Goal: Task Accomplishment & Management: Manage account settings

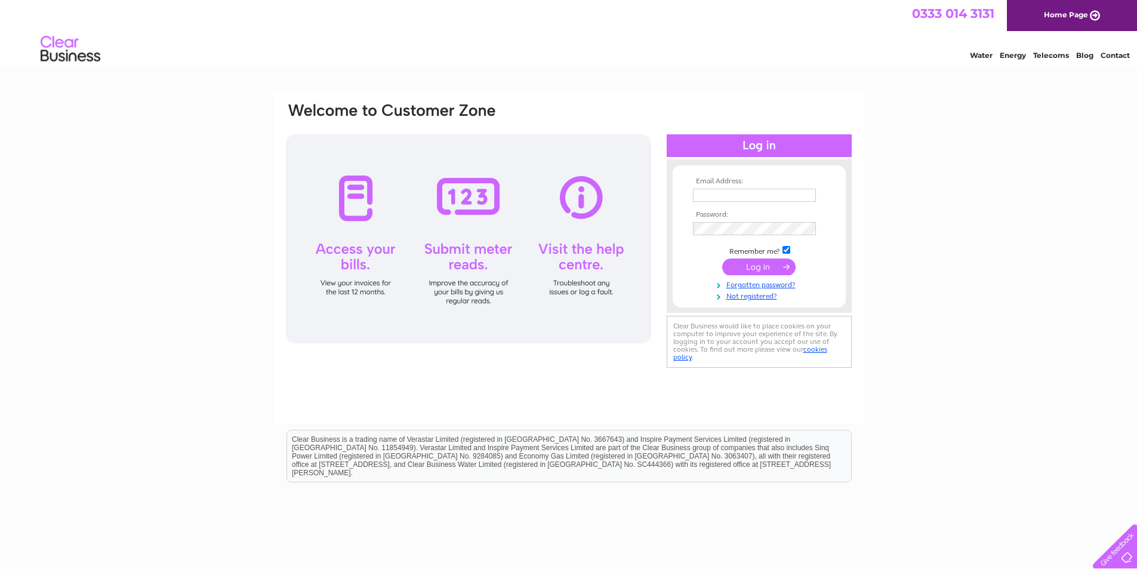
click at [731, 198] on input "text" at bounding box center [754, 195] width 123 height 13
type input "[PERSON_NAME][EMAIL_ADDRESS][PERSON_NAME][DOMAIN_NAME]"
click at [722, 260] on input "submit" at bounding box center [758, 268] width 73 height 17
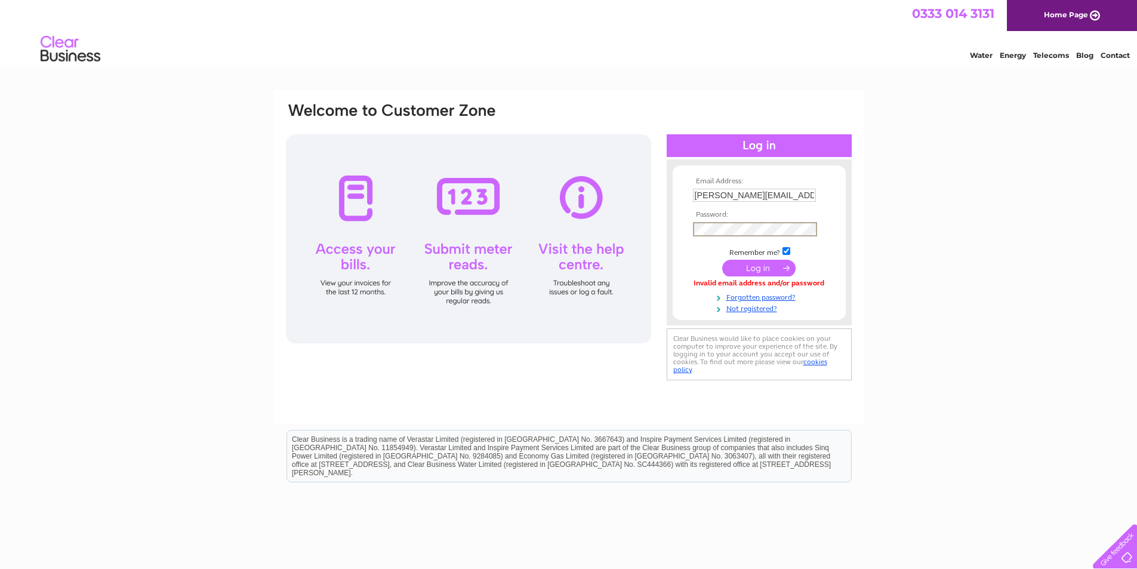
click at [722, 260] on input "submit" at bounding box center [758, 268] width 73 height 17
click at [757, 268] on input "submit" at bounding box center [758, 266] width 73 height 17
click at [756, 261] on input "submit" at bounding box center [758, 266] width 73 height 17
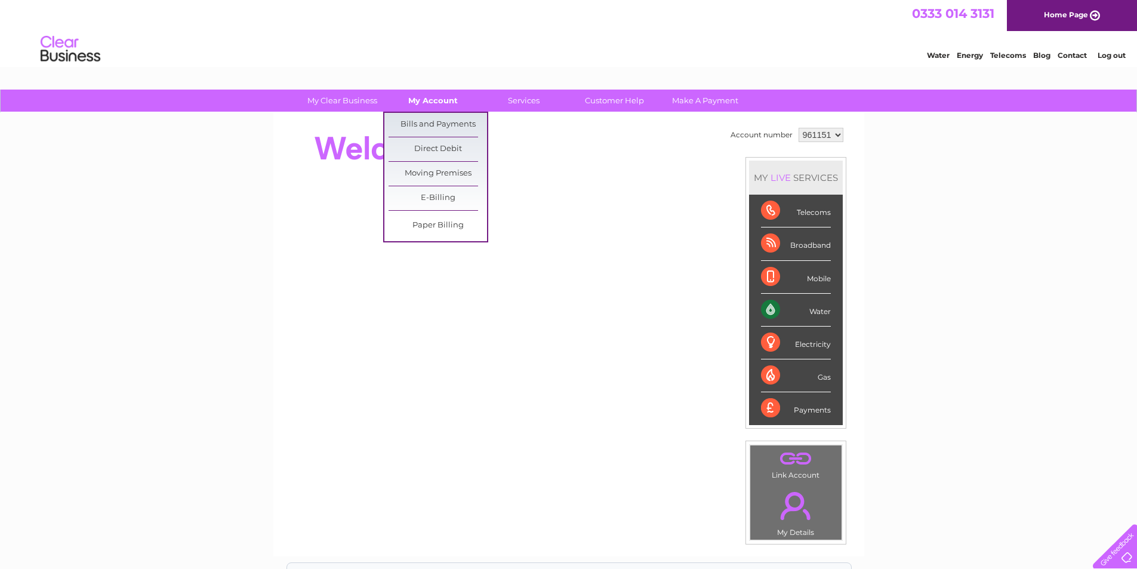
click at [446, 106] on link "My Account" at bounding box center [433, 101] width 98 height 22
click at [439, 119] on link "Bills and Payments" at bounding box center [438, 125] width 98 height 24
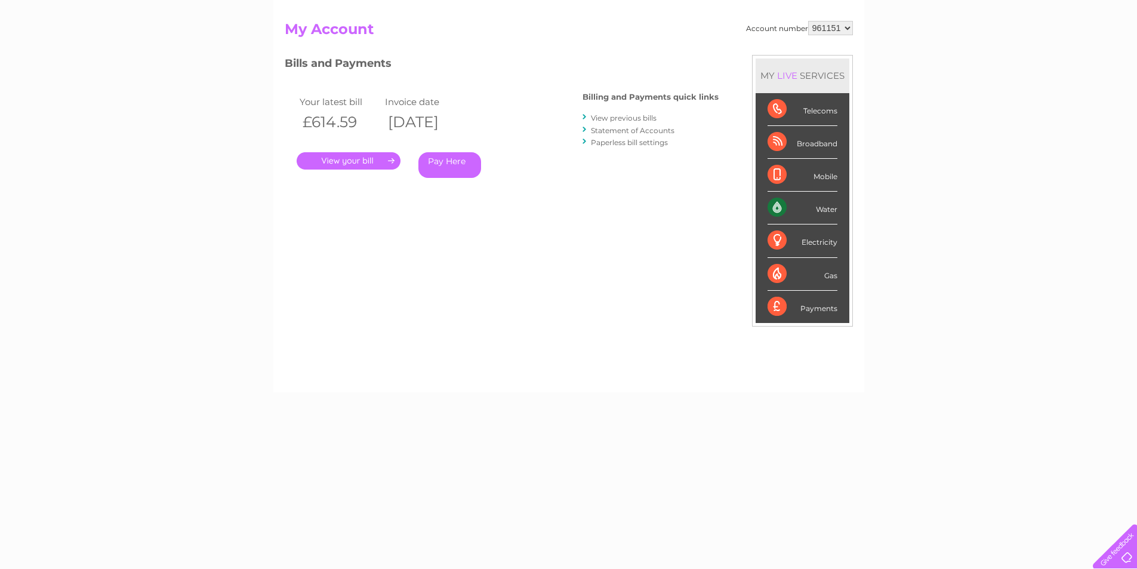
scroll to position [119, 0]
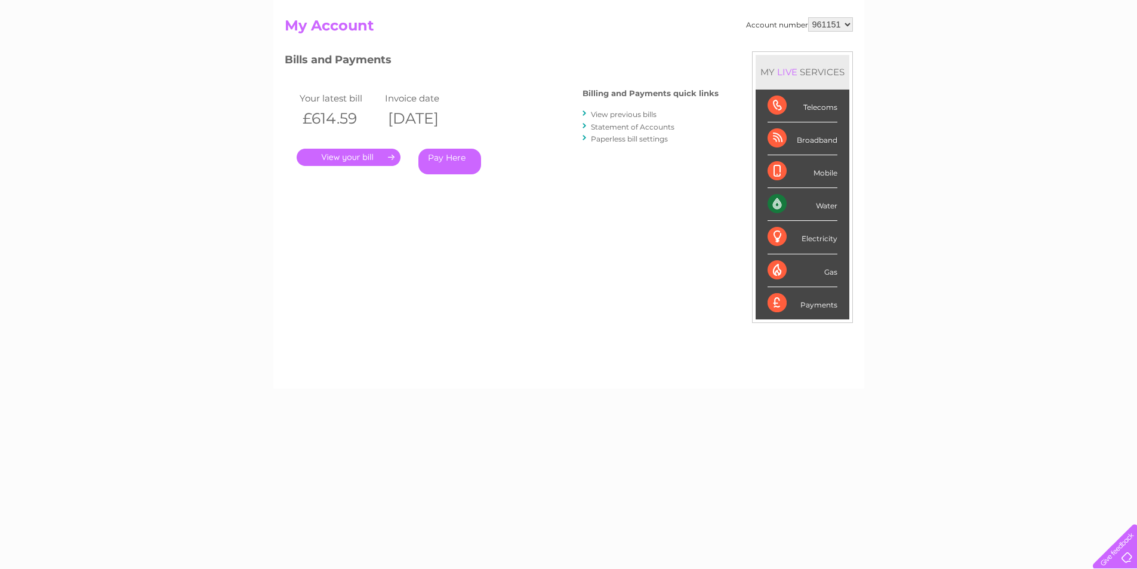
click at [343, 159] on link "." at bounding box center [349, 157] width 104 height 17
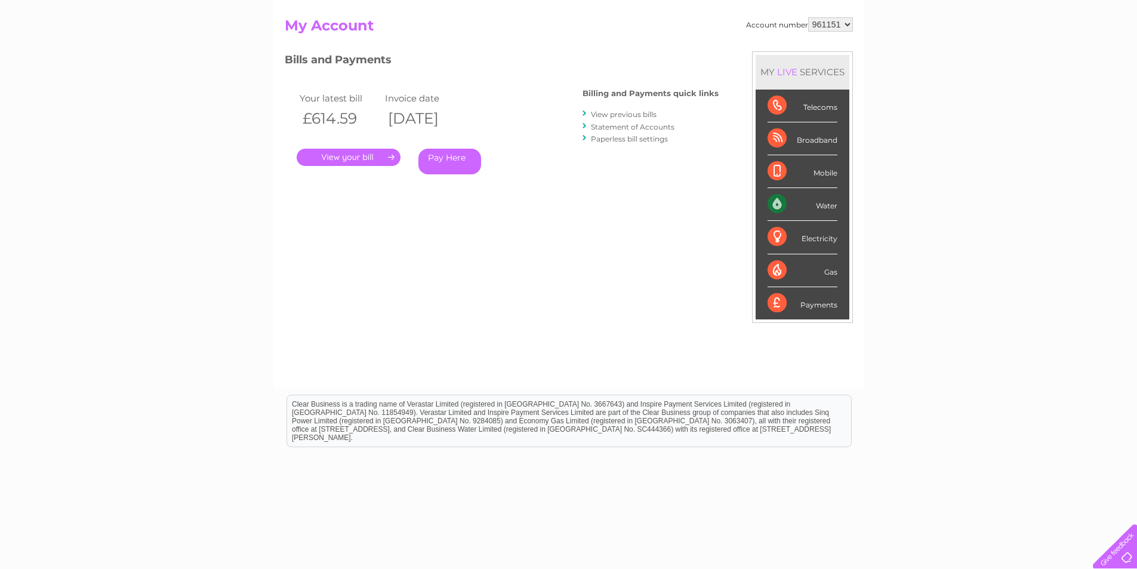
scroll to position [0, 0]
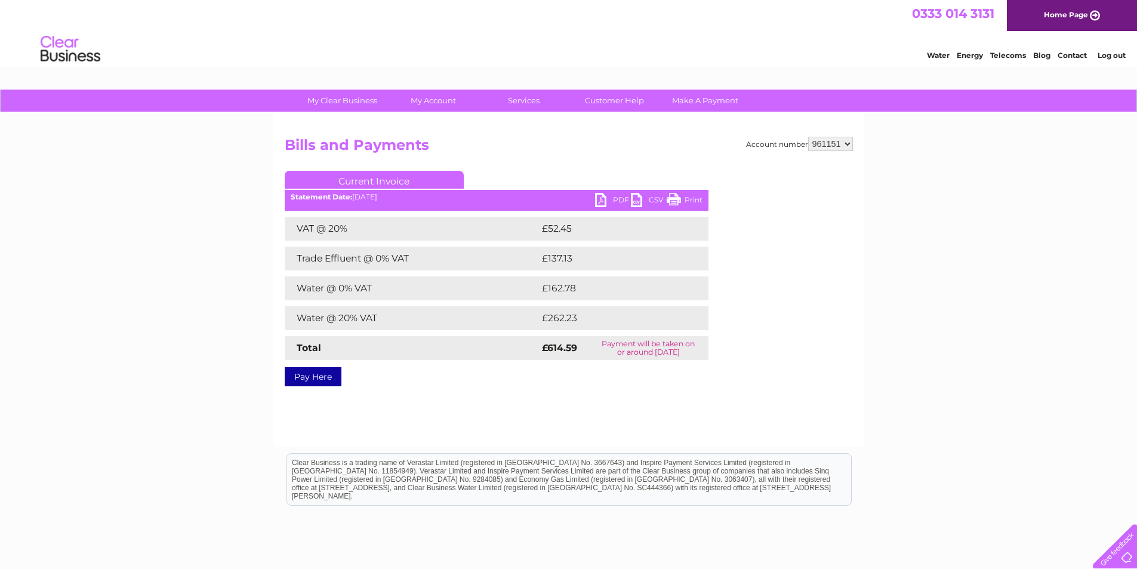
click at [606, 203] on link "PDF" at bounding box center [613, 201] width 36 height 17
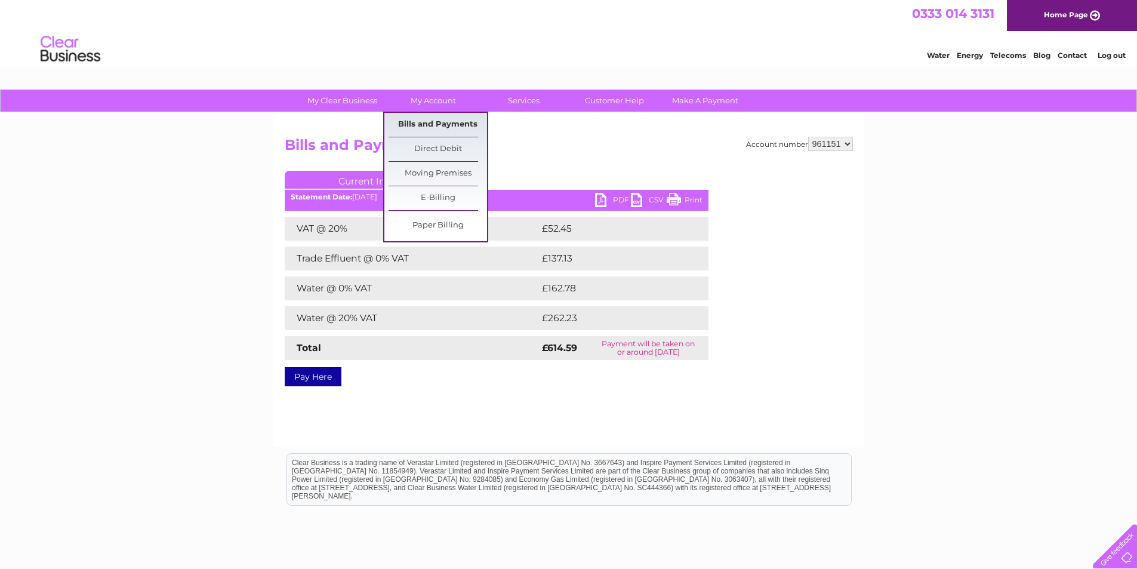
click at [443, 124] on link "Bills and Payments" at bounding box center [438, 125] width 98 height 24
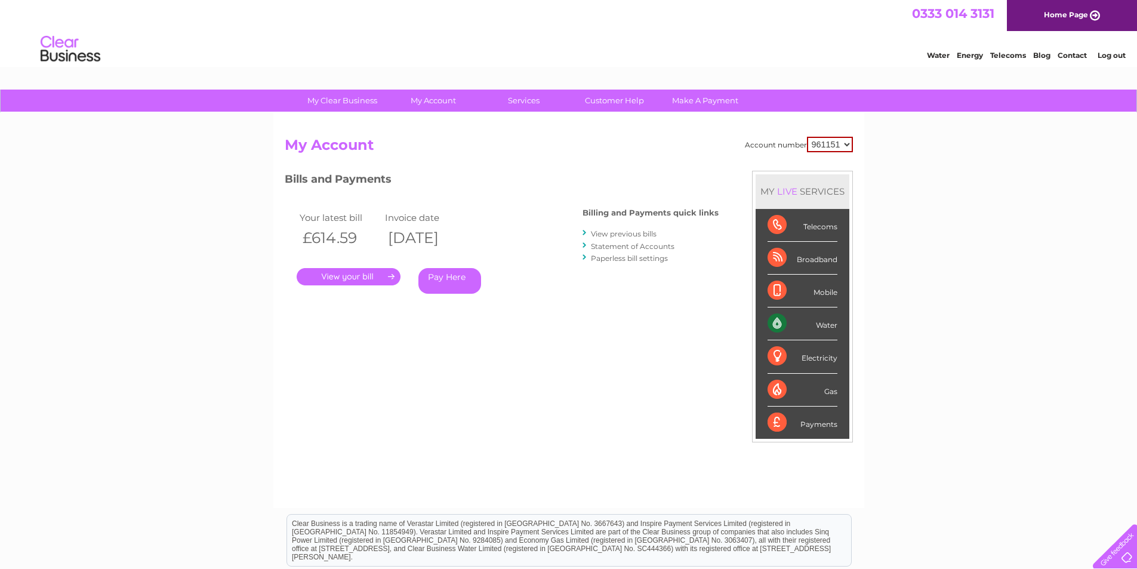
click at [628, 235] on link "View previous bills" at bounding box center [624, 233] width 66 height 9
click at [628, 236] on link "View previous bills" at bounding box center [624, 233] width 66 height 9
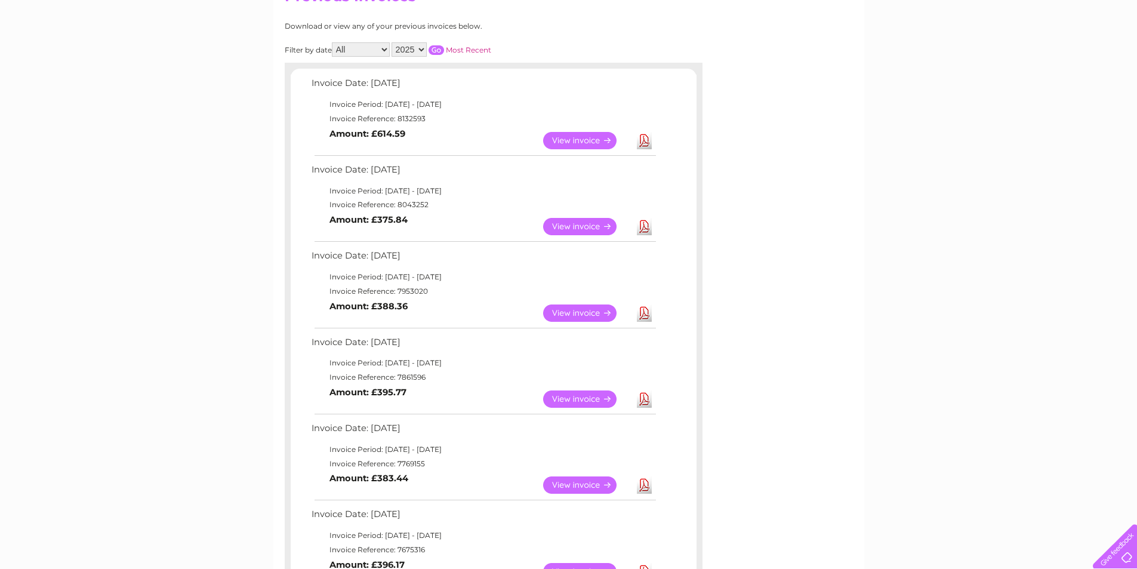
scroll to position [179, 0]
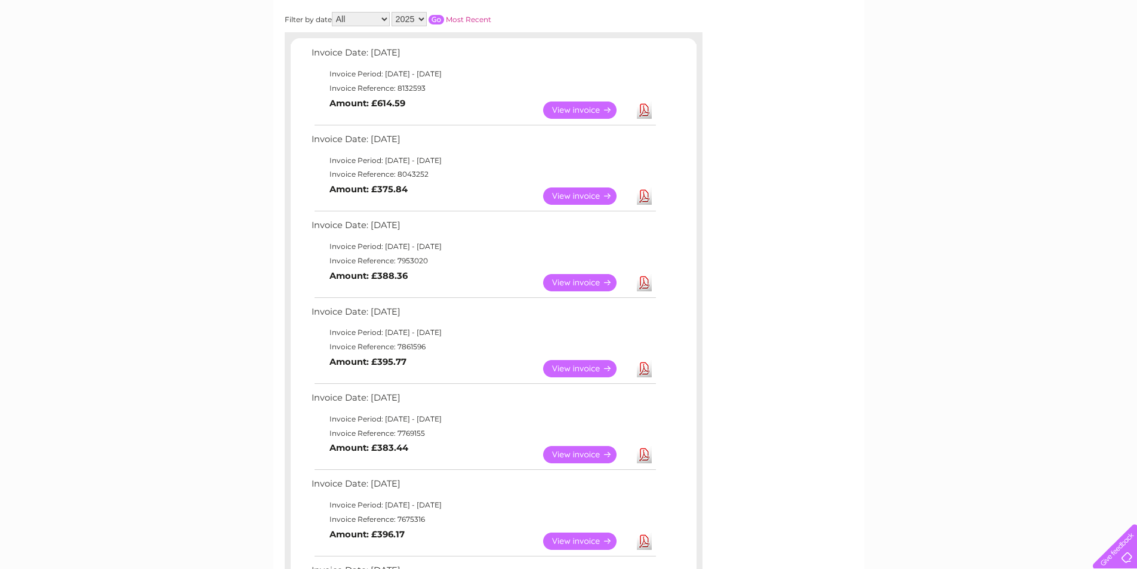
click at [603, 194] on link "View" at bounding box center [587, 195] width 88 height 17
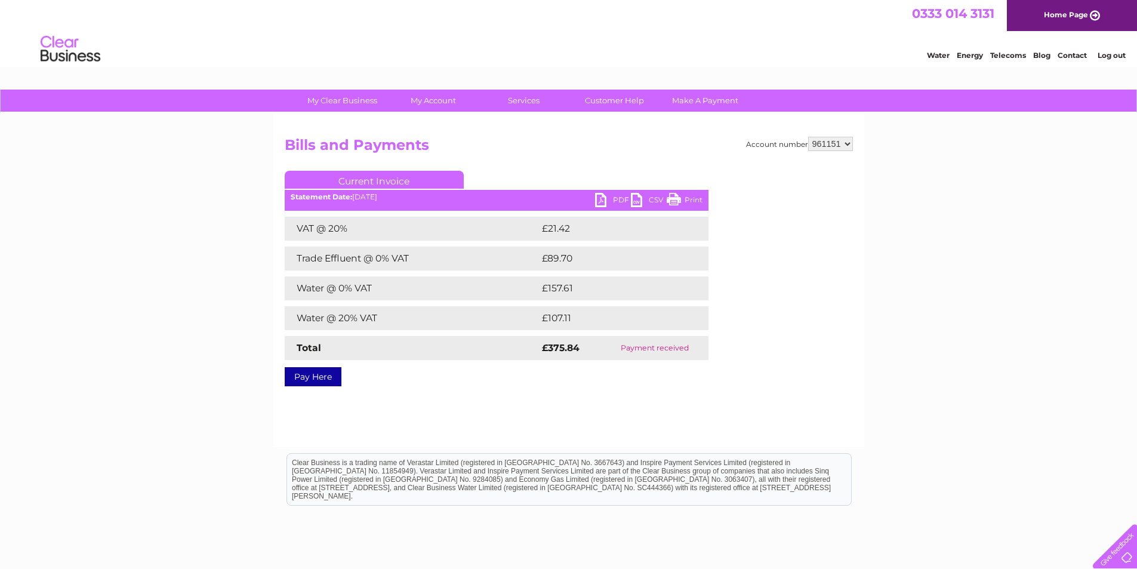
click at [602, 201] on link "PDF" at bounding box center [613, 201] width 36 height 17
